Goal: Task Accomplishment & Management: Complete application form

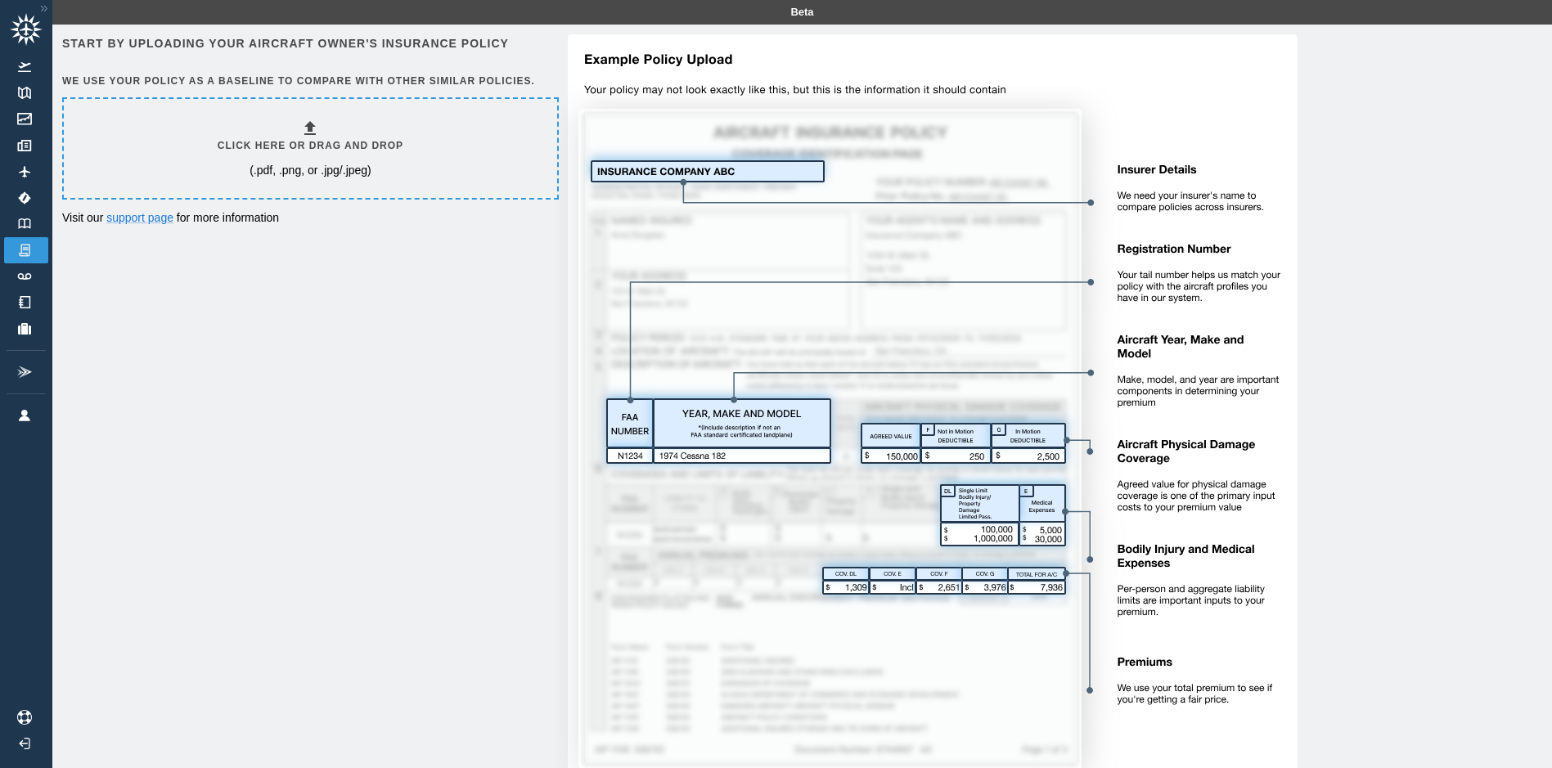
click at [312, 159] on div "Click here or drag and drop (.pdf, .png, or .jpg/.jpeg)" at bounding box center [311, 149] width 186 height 60
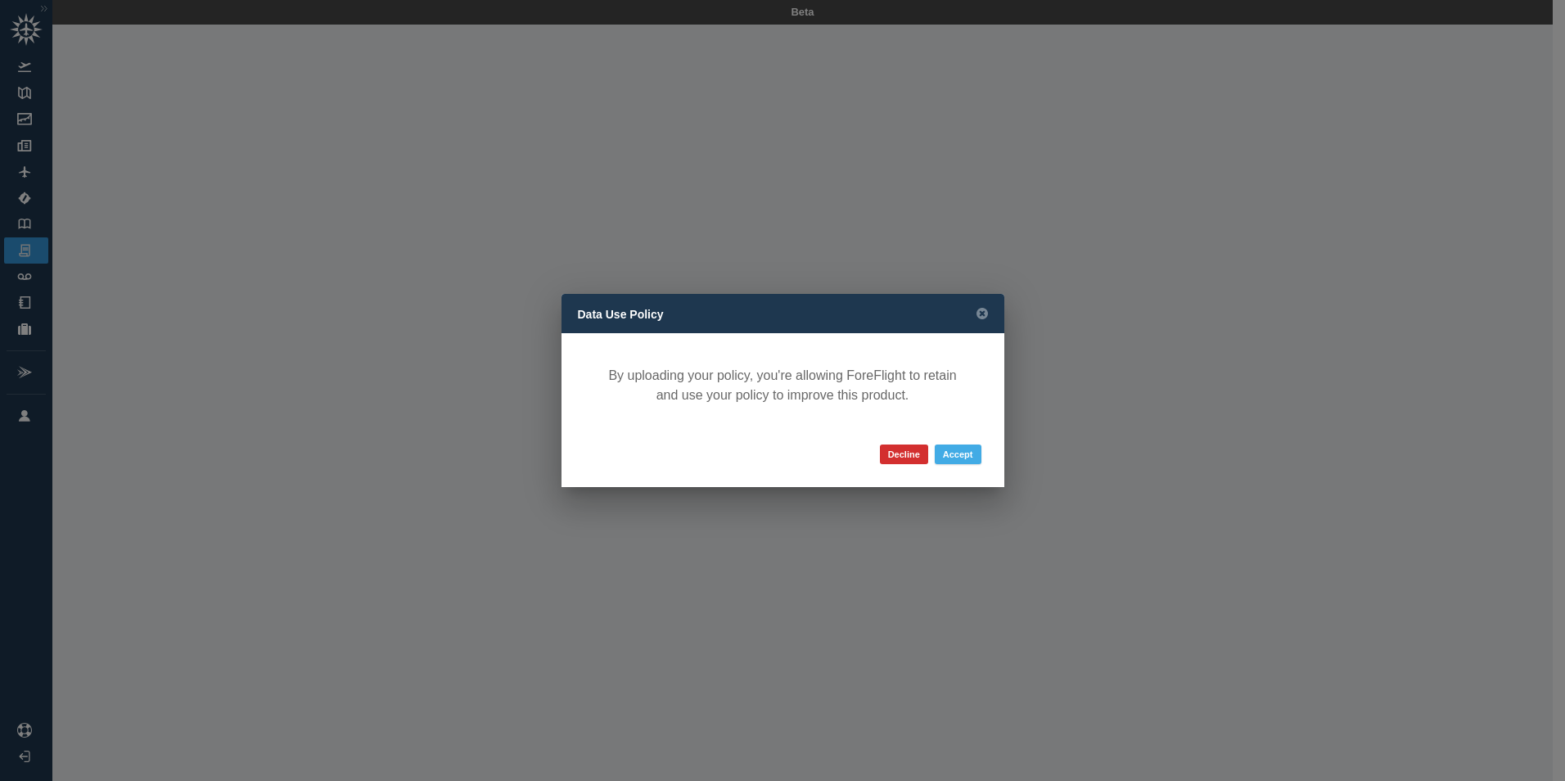
click at [963, 451] on button "Accept" at bounding box center [957, 454] width 47 height 20
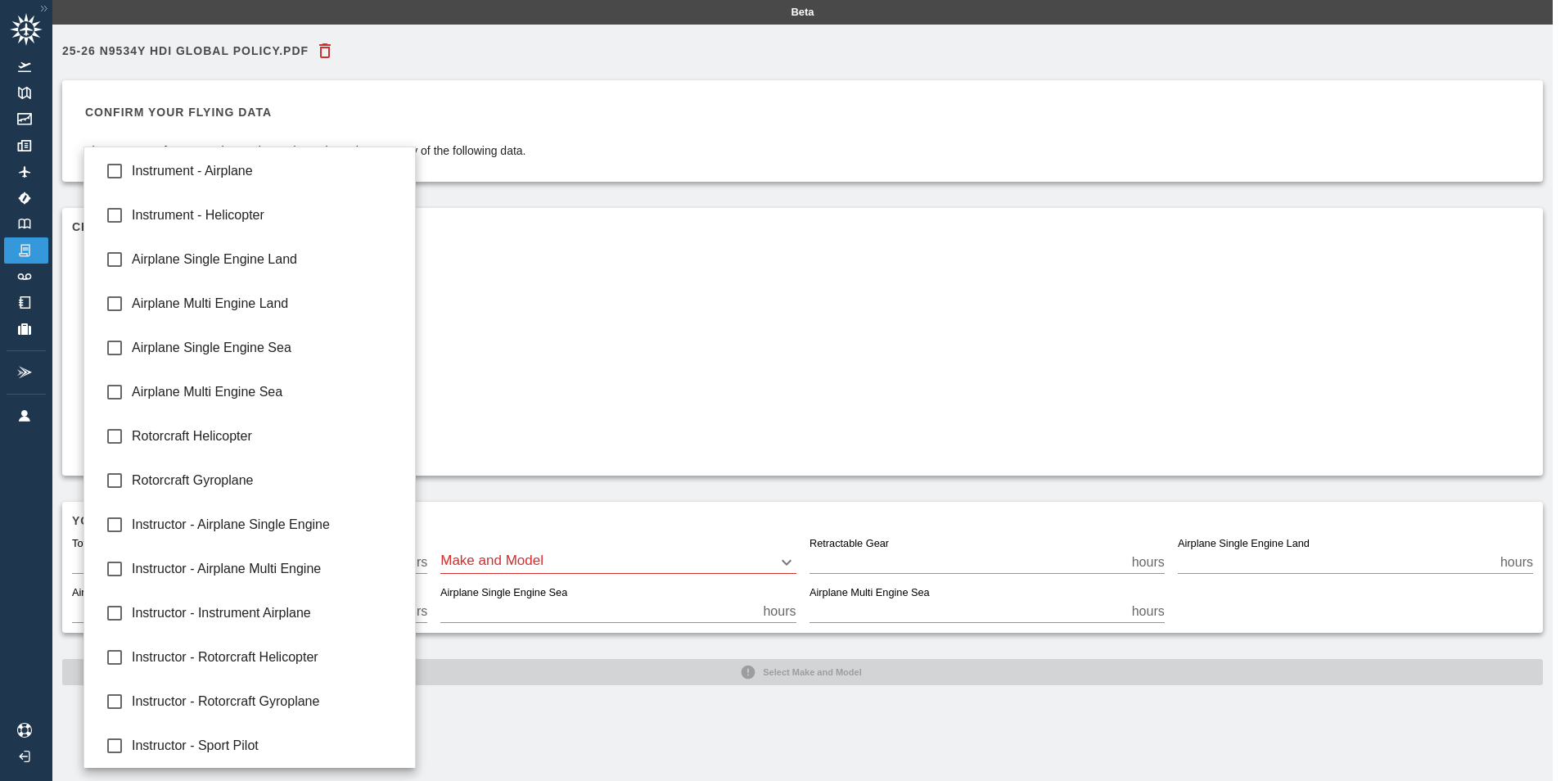
click at [412, 332] on body "Beta 25-26 N9534Y HDI Global Policy.pdf Confirm your flying data The accuracy o…" at bounding box center [782, 390] width 1565 height 781
type input "**********"
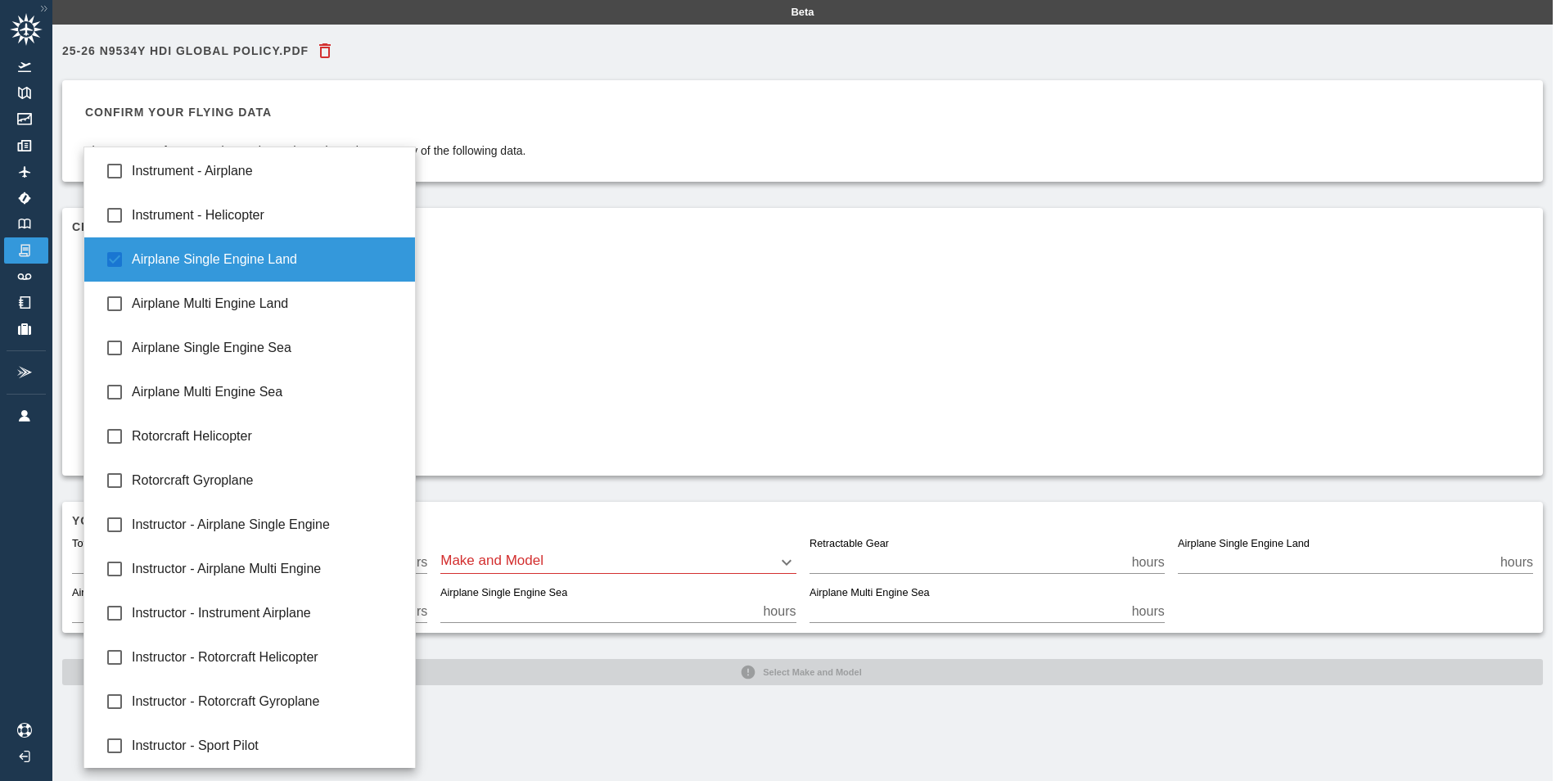
click at [684, 333] on div at bounding box center [782, 390] width 1565 height 781
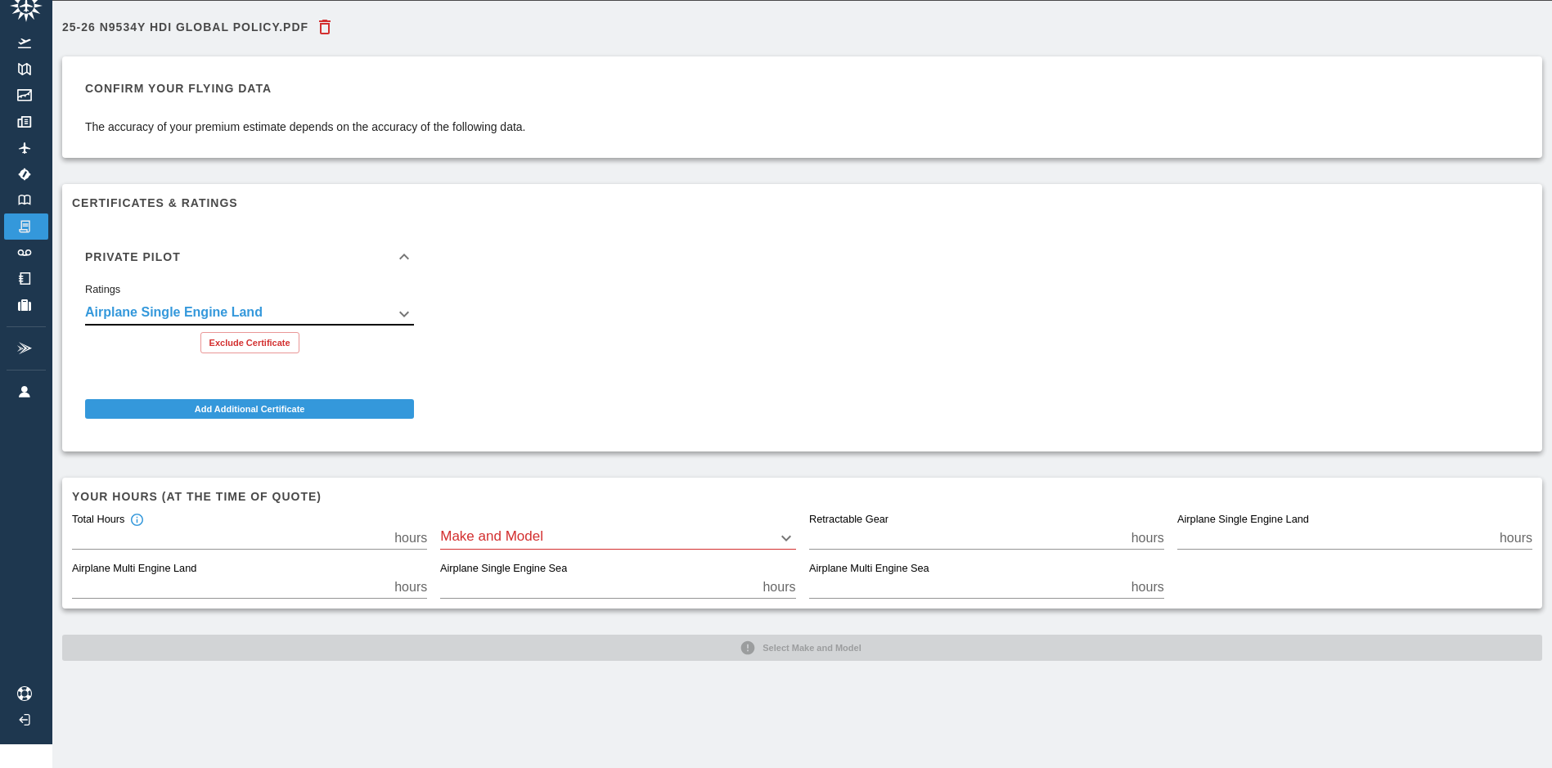
scroll to position [37, 0]
click at [656, 513] on div "Make and Model ​" at bounding box center [617, 531] width 355 height 36
click at [545, 513] on div "Make and Model ​" at bounding box center [617, 531] width 355 height 36
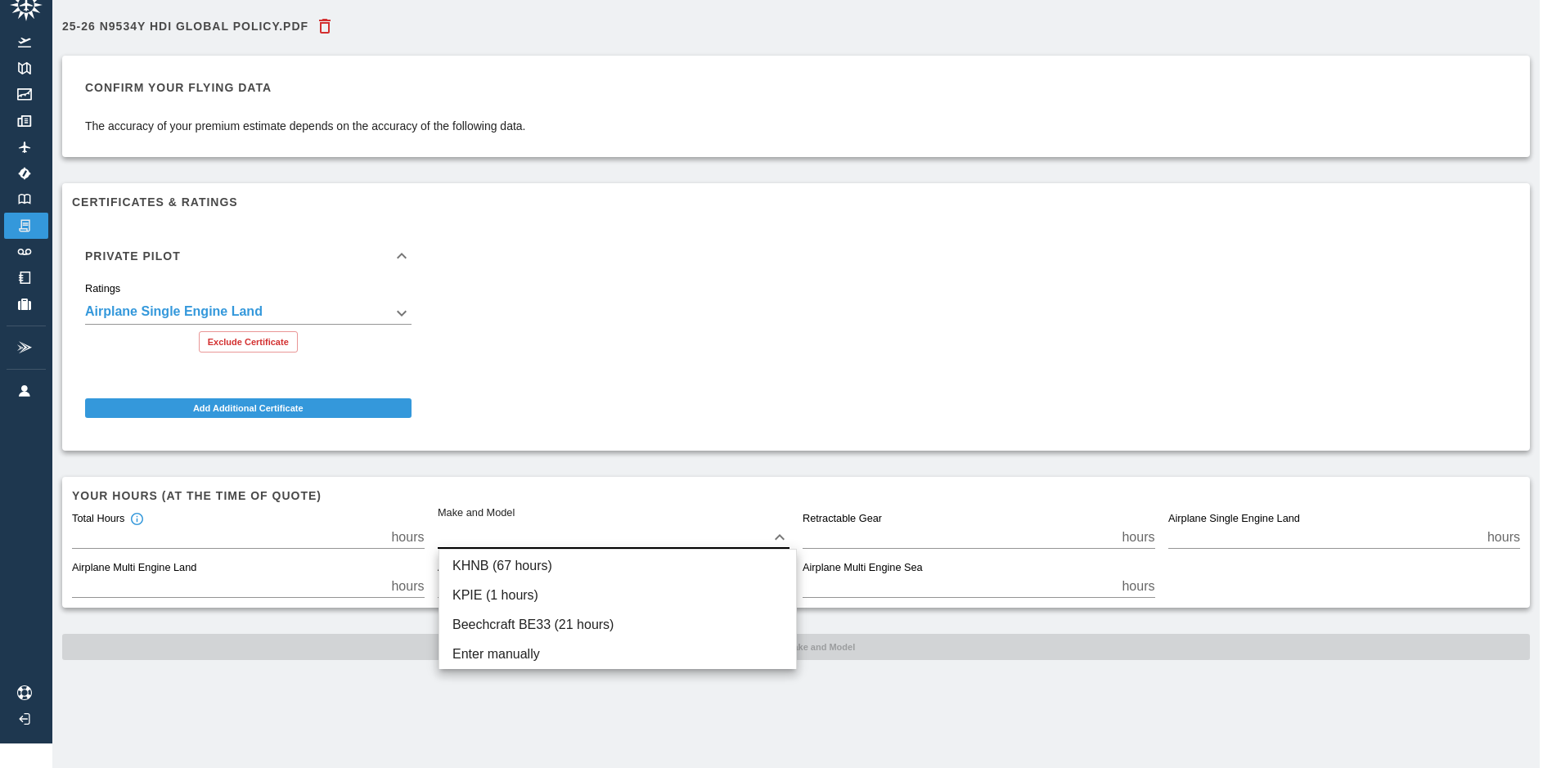
click at [536, 529] on body "**********" at bounding box center [776, 359] width 1552 height 768
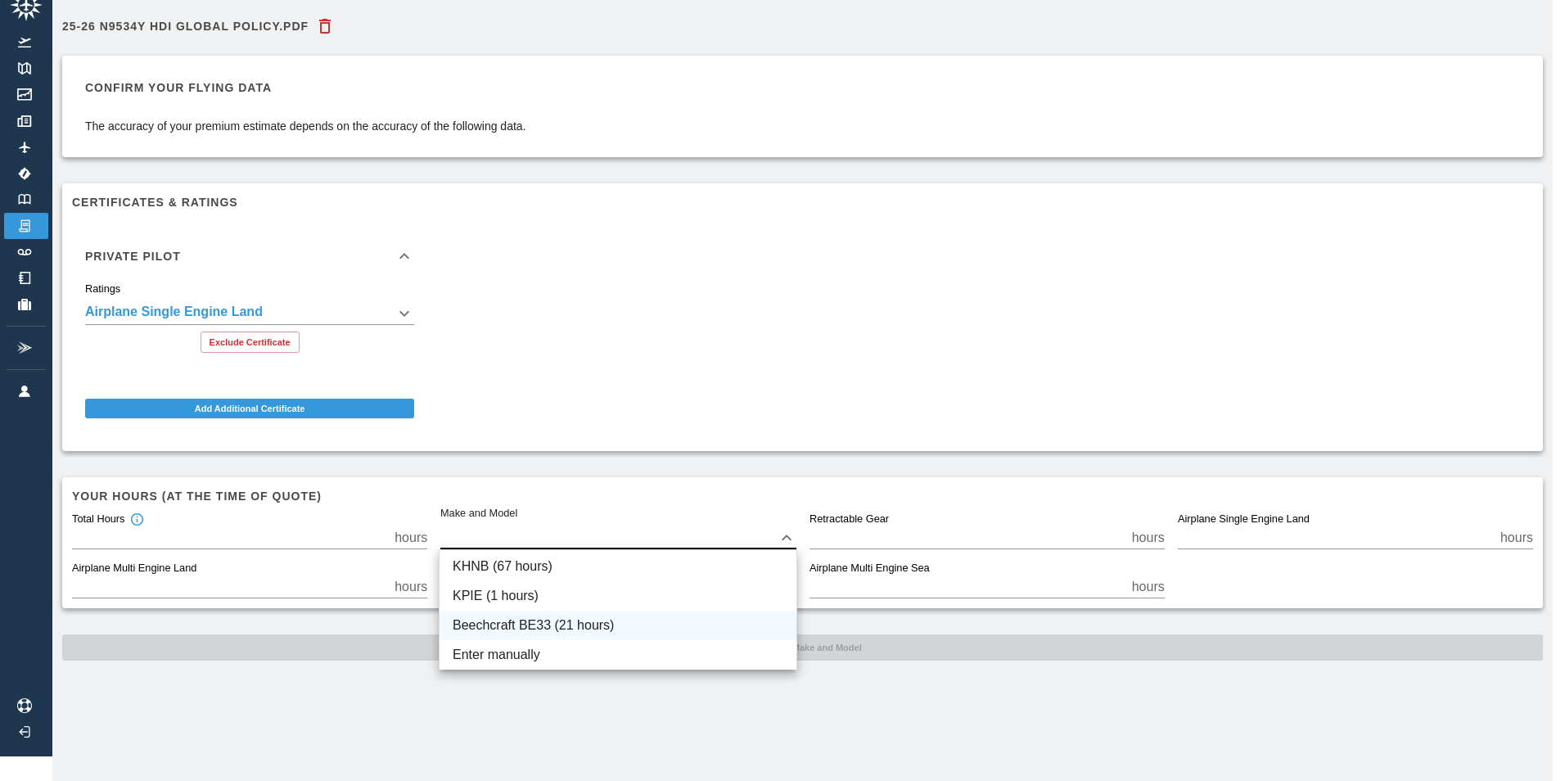
click at [545, 619] on li "Beechcraft BE33 (21 hours)" at bounding box center [617, 624] width 357 height 29
type input "****"
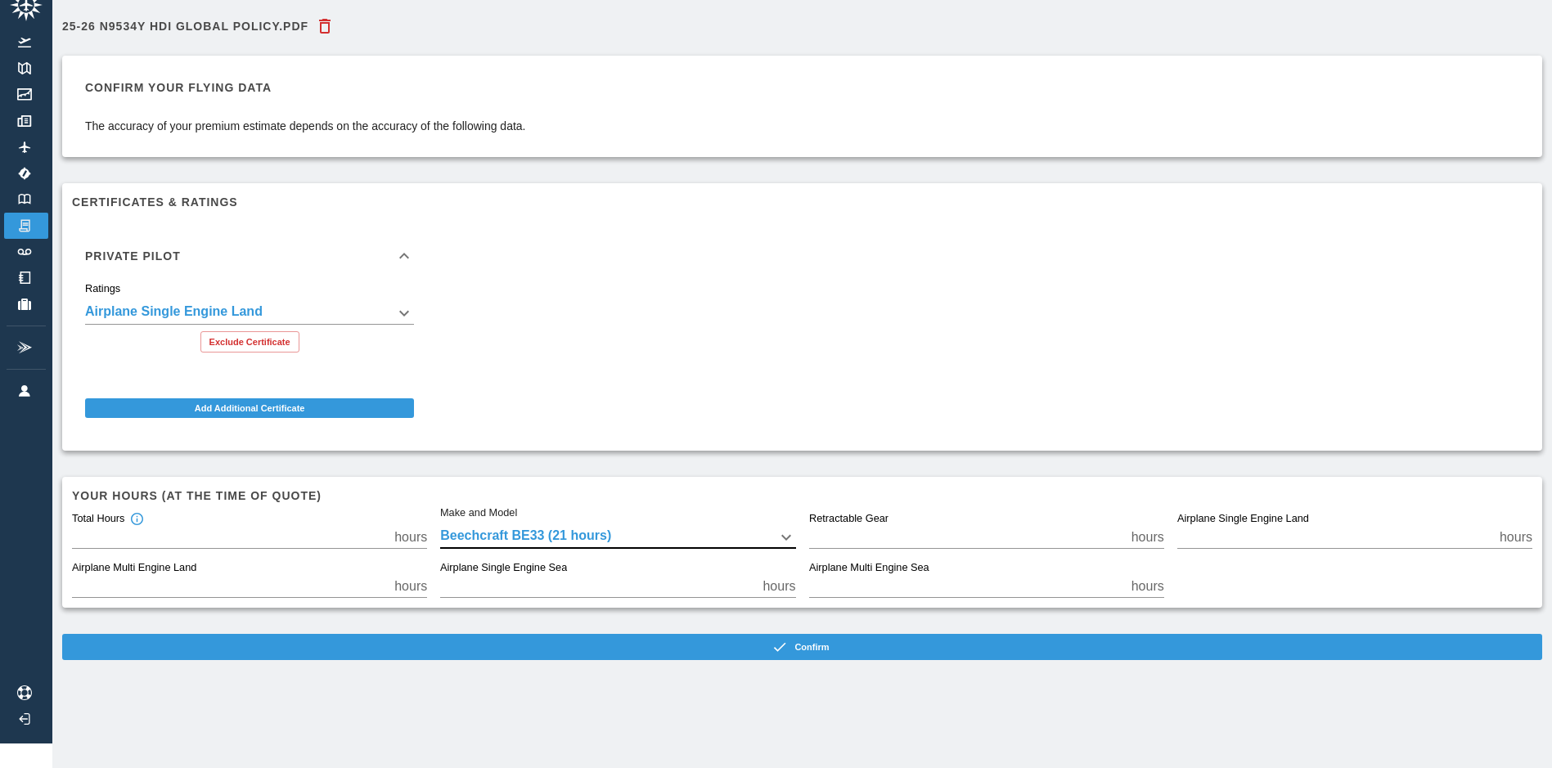
scroll to position [37, 0]
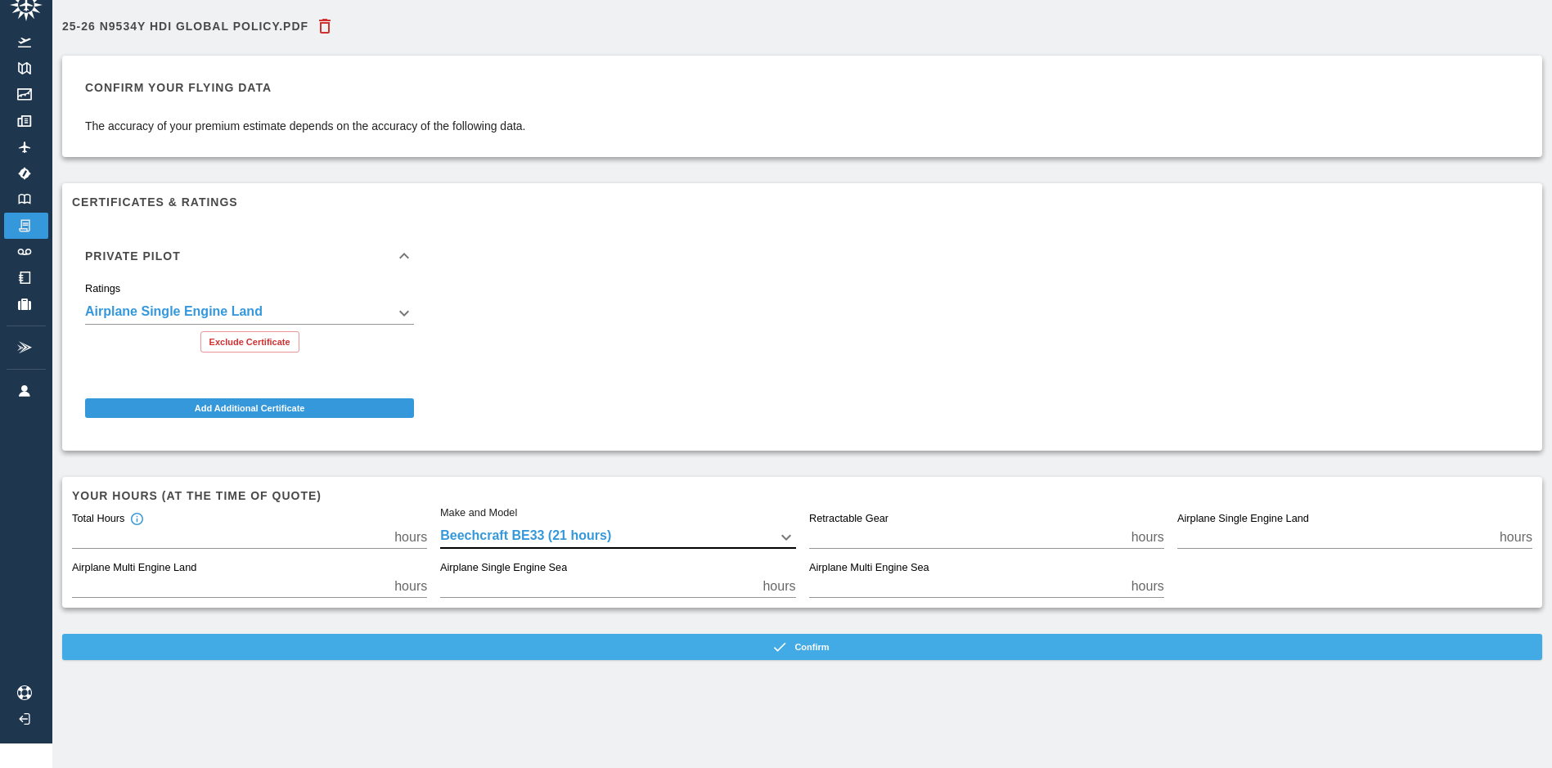
click at [802, 634] on button "Confirm" at bounding box center [802, 647] width 1480 height 26
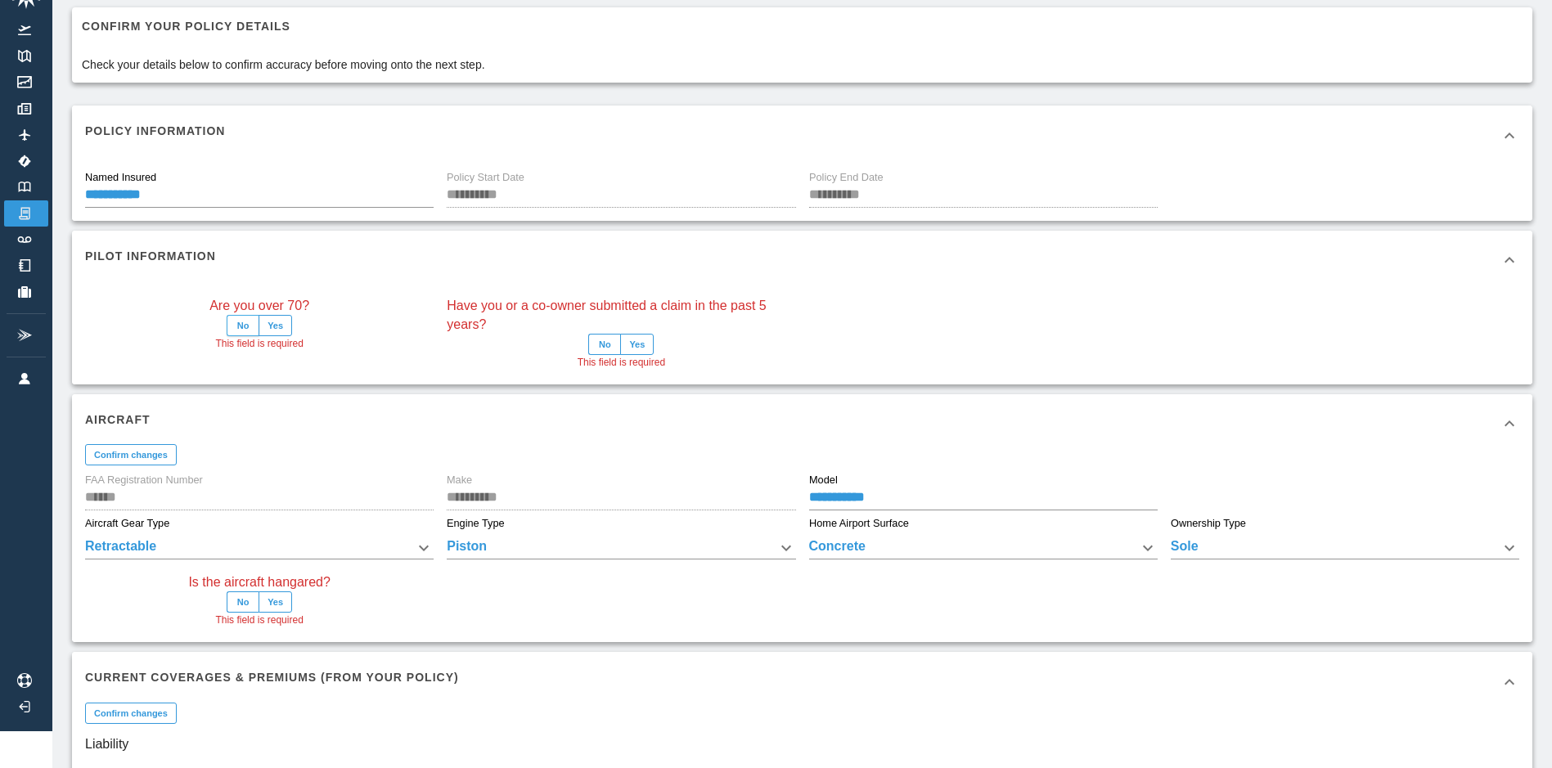
click at [241, 328] on button "No" at bounding box center [243, 325] width 33 height 21
click at [615, 339] on button "No" at bounding box center [604, 344] width 33 height 21
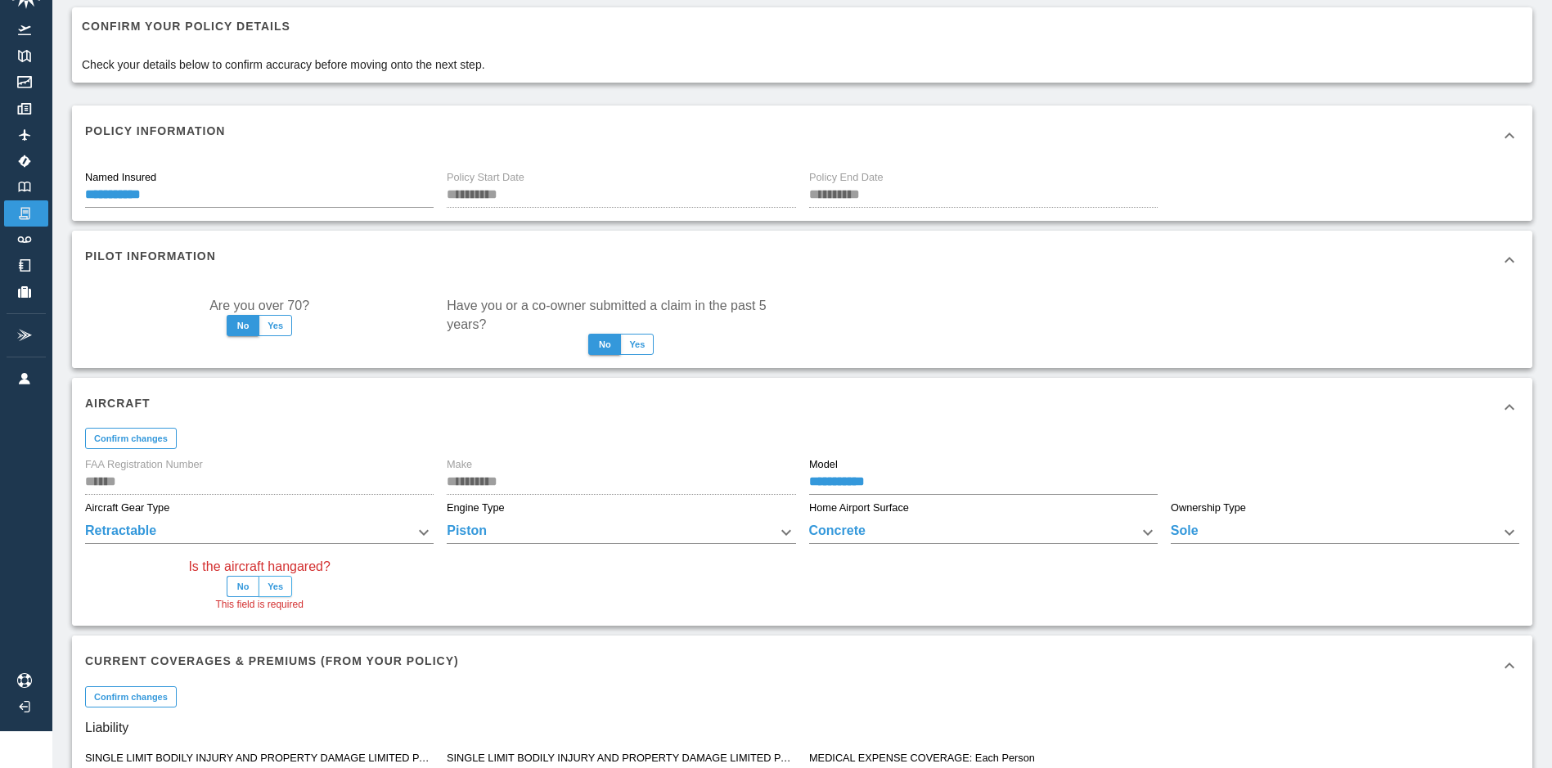
click at [285, 583] on button "Yes" at bounding box center [276, 586] width 34 height 21
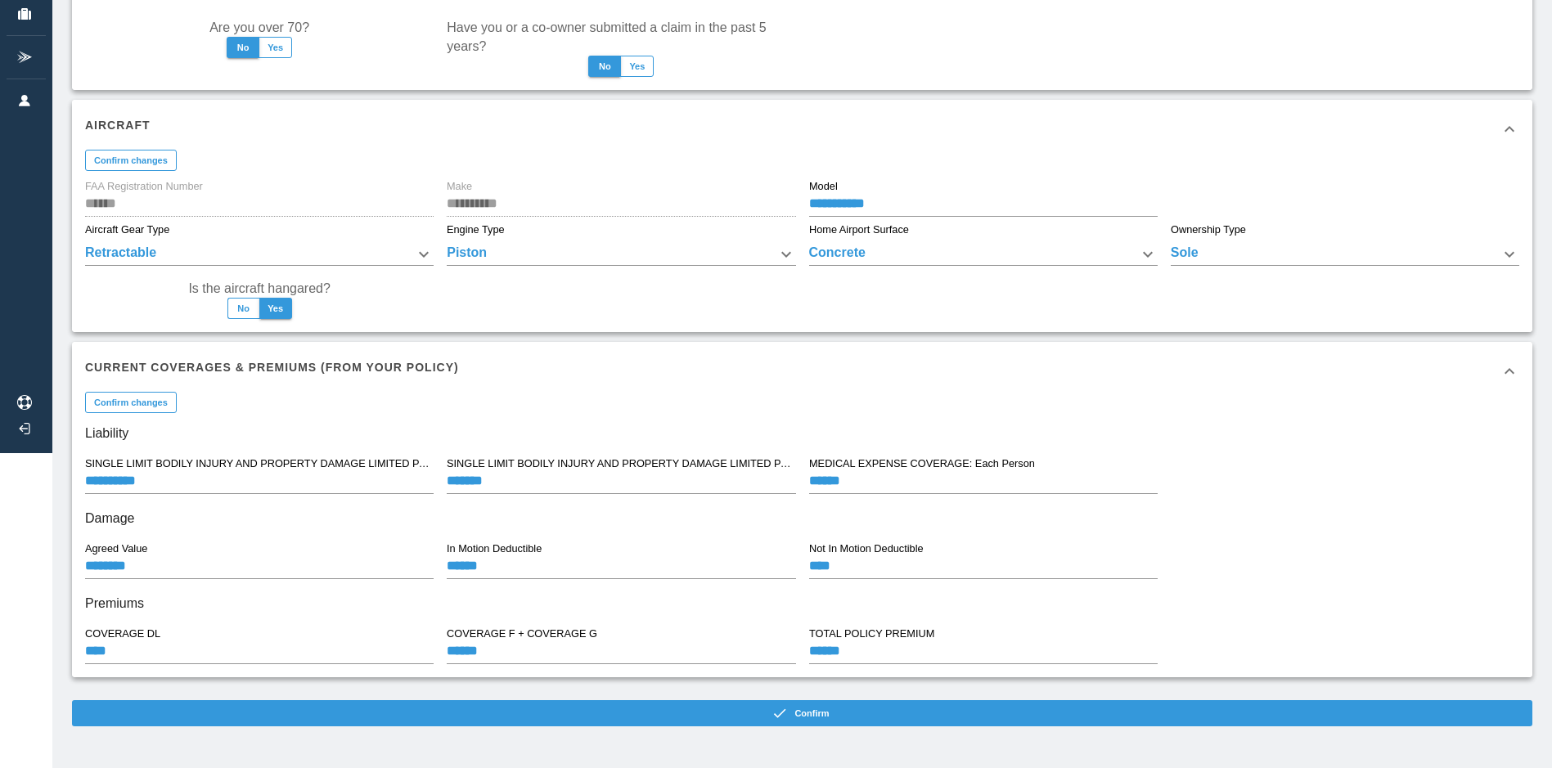
scroll to position [317, 0]
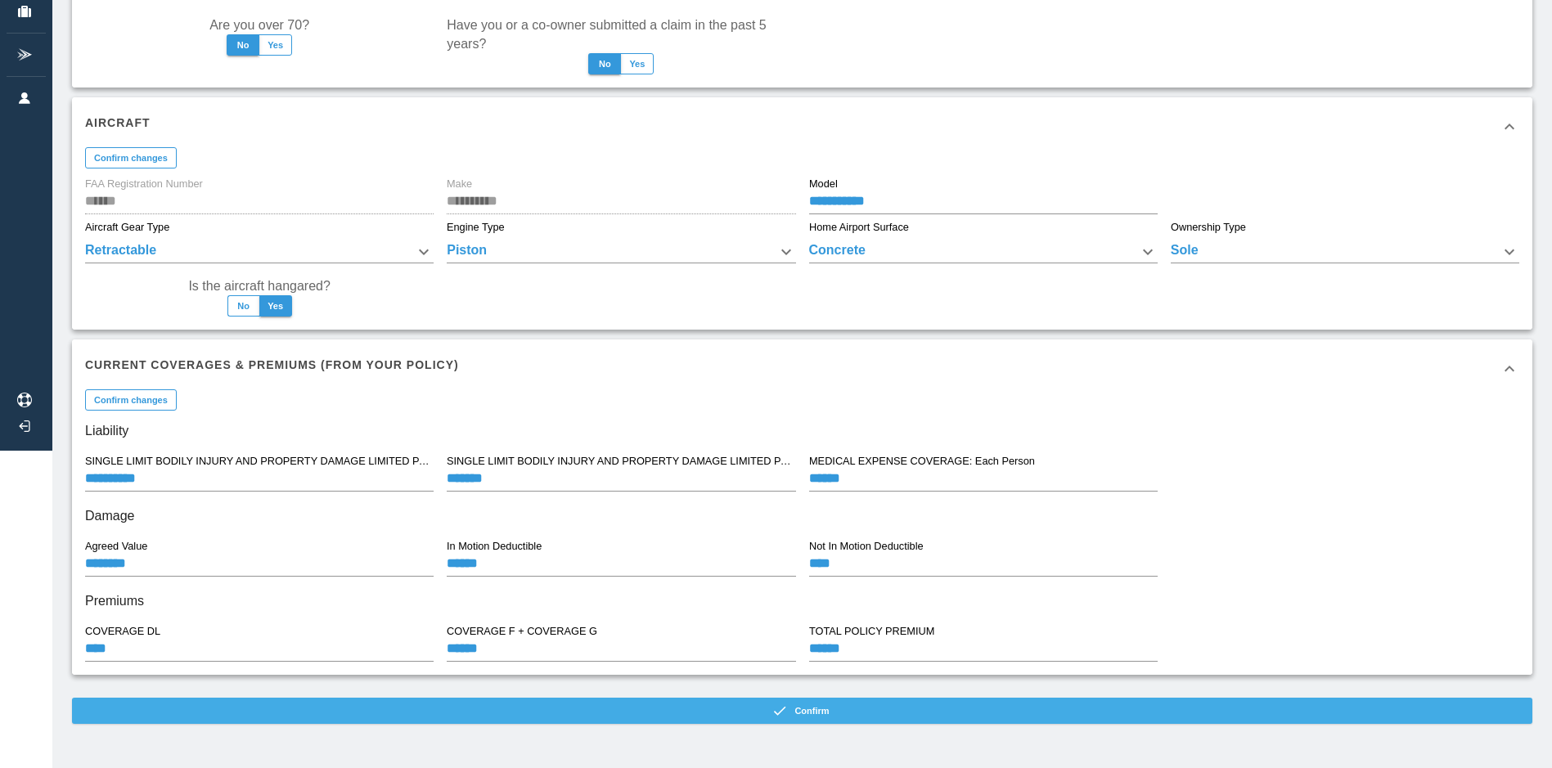
click at [770, 708] on button "Confirm" at bounding box center [802, 711] width 1461 height 26
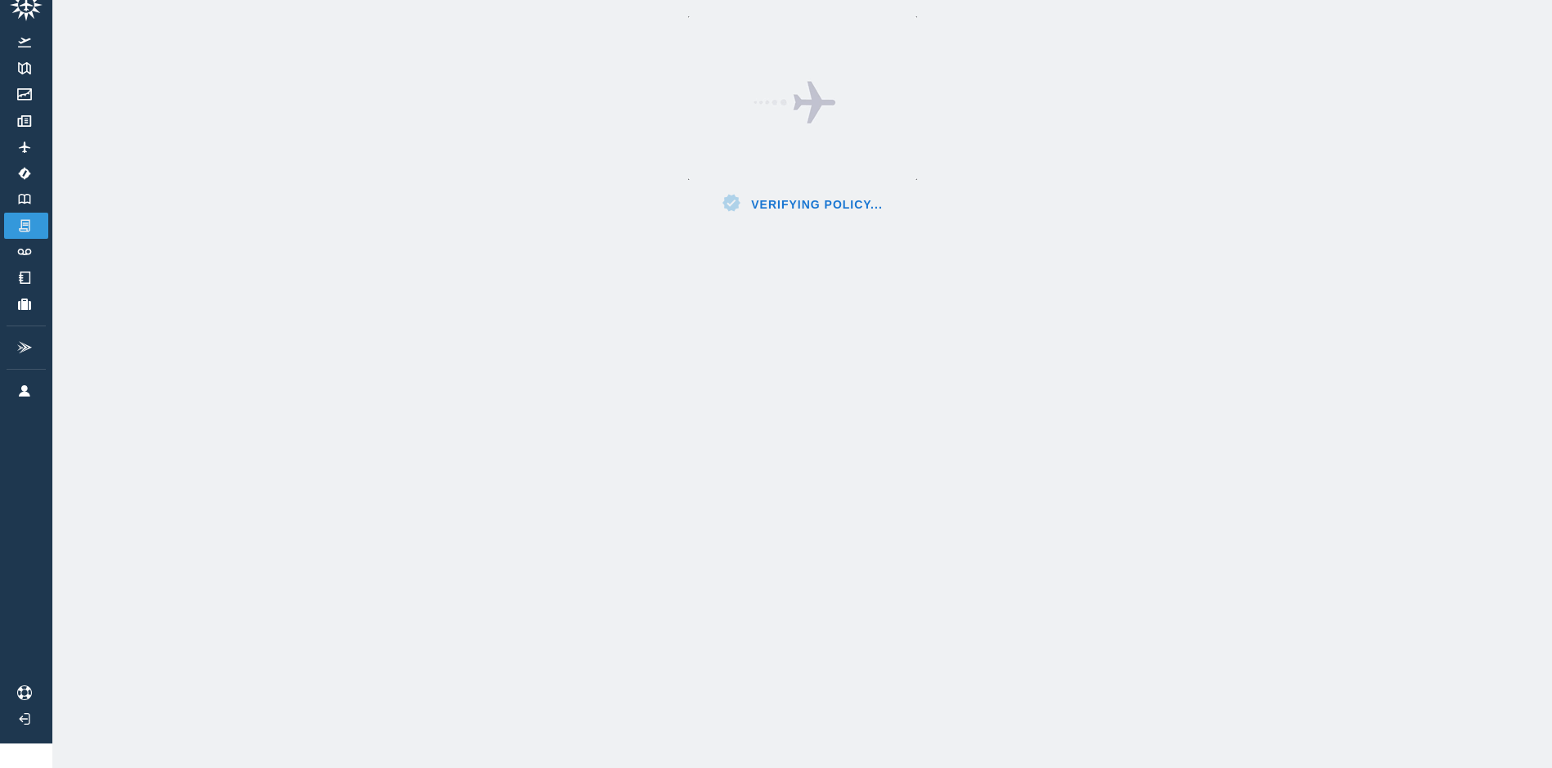
scroll to position [37, 0]
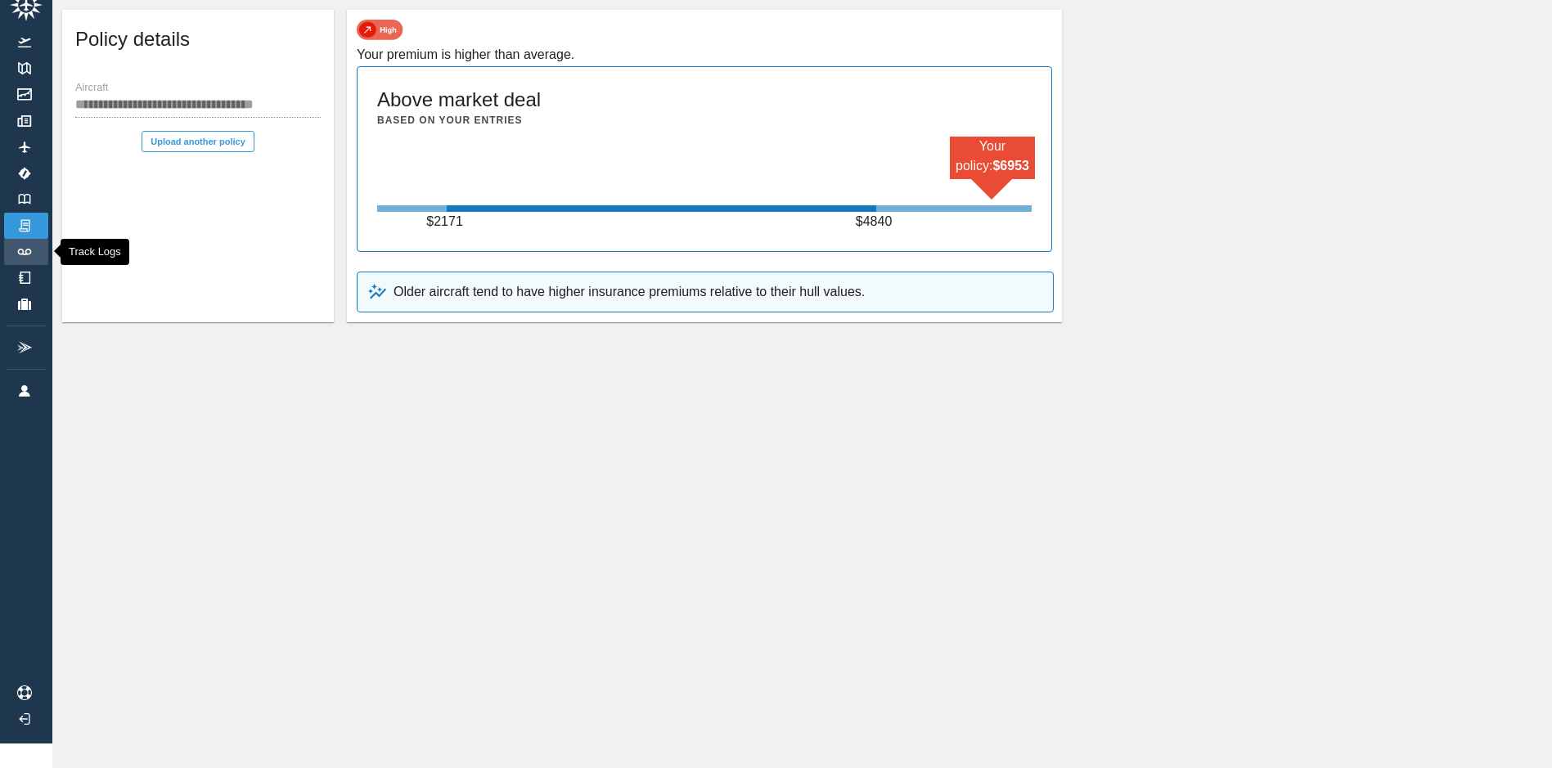
click at [28, 239] on link "Track Logs" at bounding box center [26, 252] width 44 height 26
